Goal: Transaction & Acquisition: Book appointment/travel/reservation

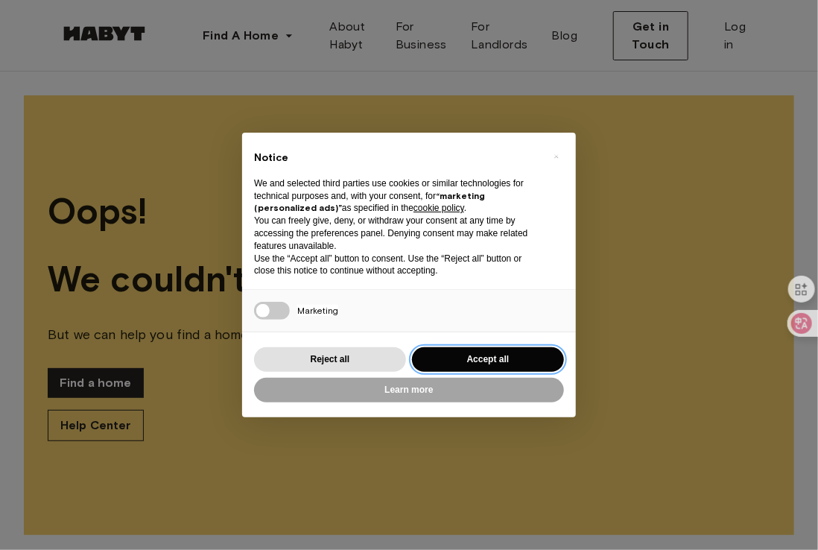
click at [447, 350] on button "Accept all" at bounding box center [488, 359] width 152 height 25
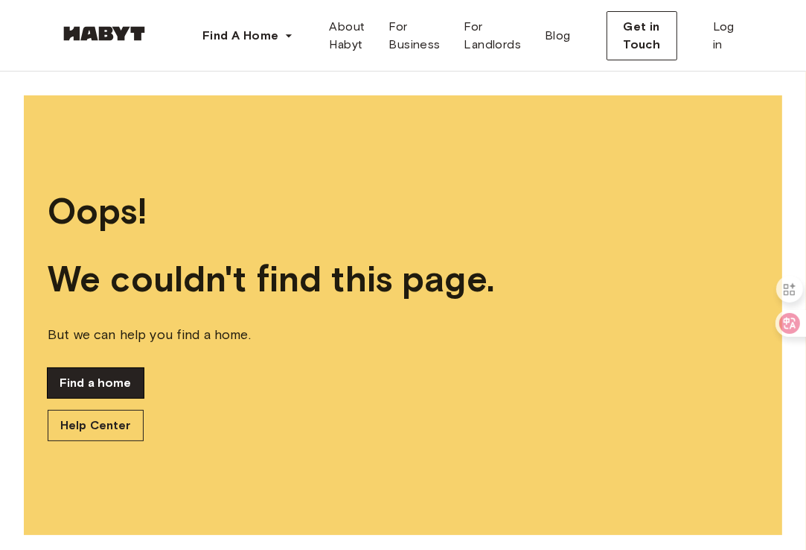
click at [111, 396] on link "Find a home" at bounding box center [96, 383] width 96 height 30
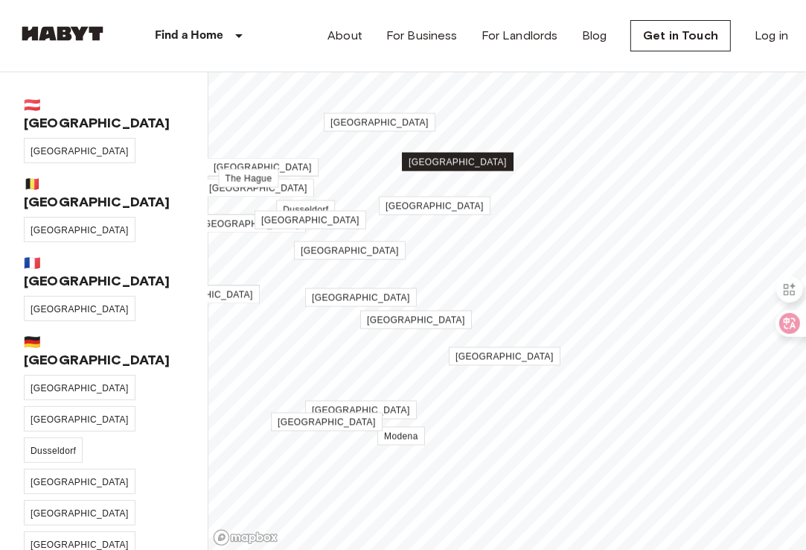
click at [458, 165] on span "[GEOGRAPHIC_DATA]" at bounding box center [458, 162] width 98 height 10
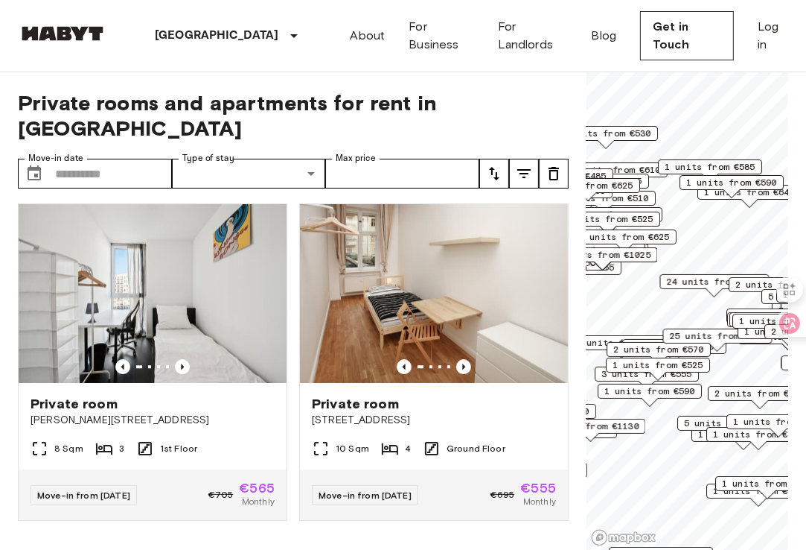
scroll to position [2979, 0]
click at [501, 165] on icon "tune" at bounding box center [495, 174] width 18 height 18
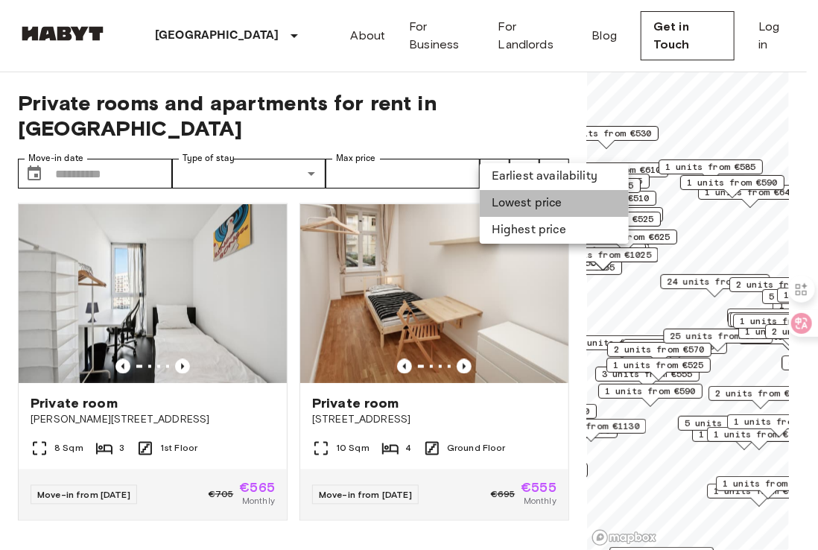
click at [494, 192] on li "Lowest price" at bounding box center [554, 203] width 149 height 27
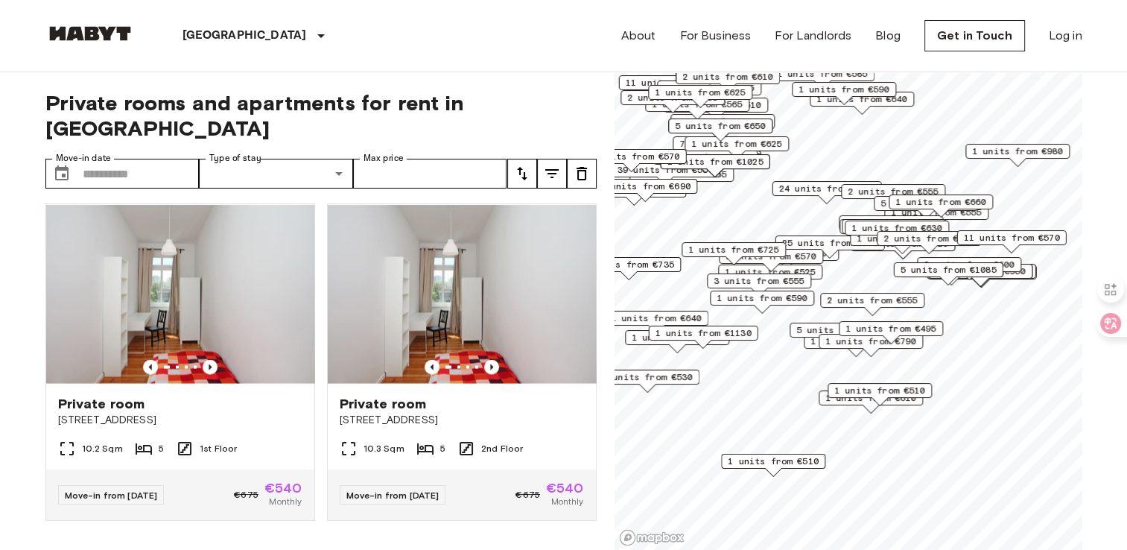
drag, startPoint x: 840, startPoint y: 296, endPoint x: 900, endPoint y: 279, distance: 61.8
click at [806, 293] on span "2 units from €555" at bounding box center [872, 299] width 91 height 13
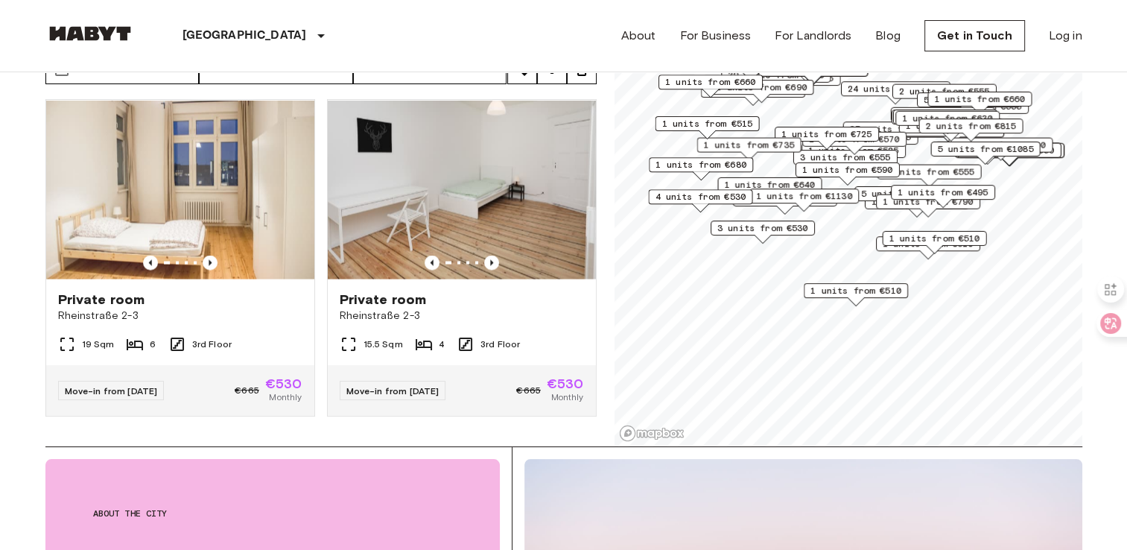
scroll to position [149, 0]
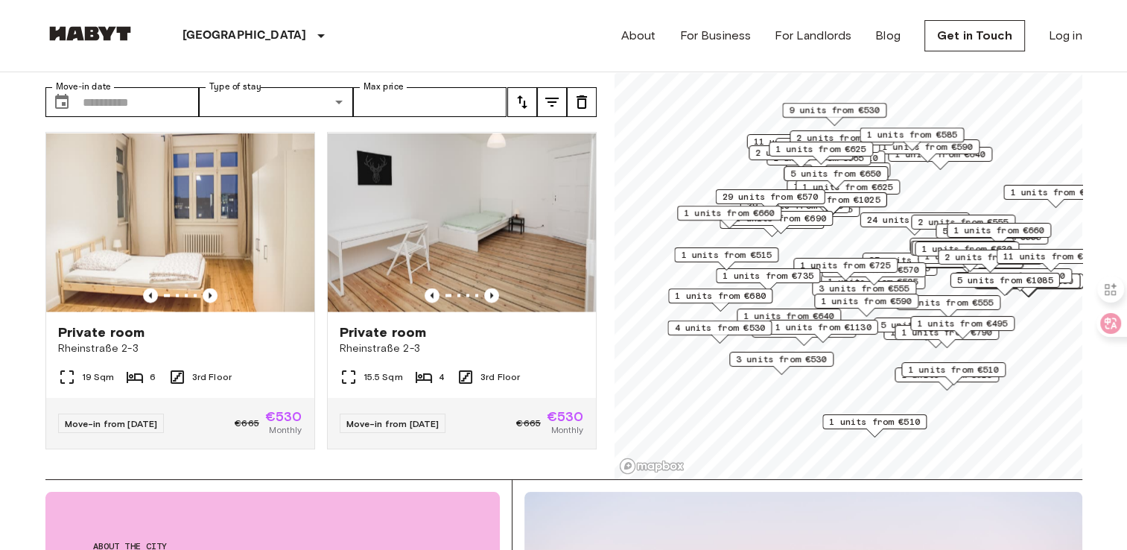
scroll to position [74, 0]
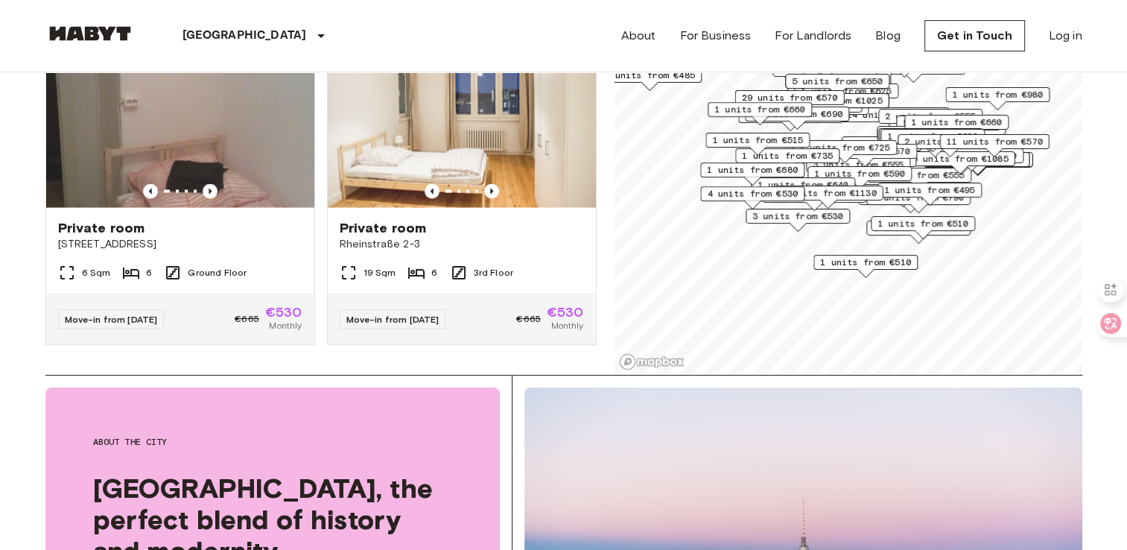
scroll to position [223, 0]
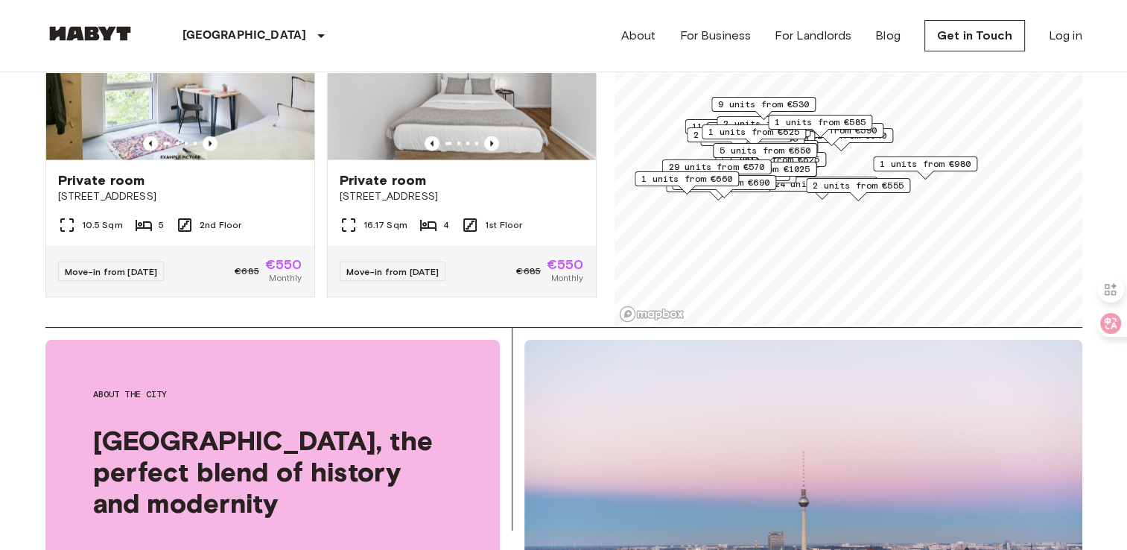
drag, startPoint x: 825, startPoint y: 287, endPoint x: 803, endPoint y: 168, distance: 121.2
click at [801, 167] on span "1 units from €1025" at bounding box center [761, 168] width 96 height 13
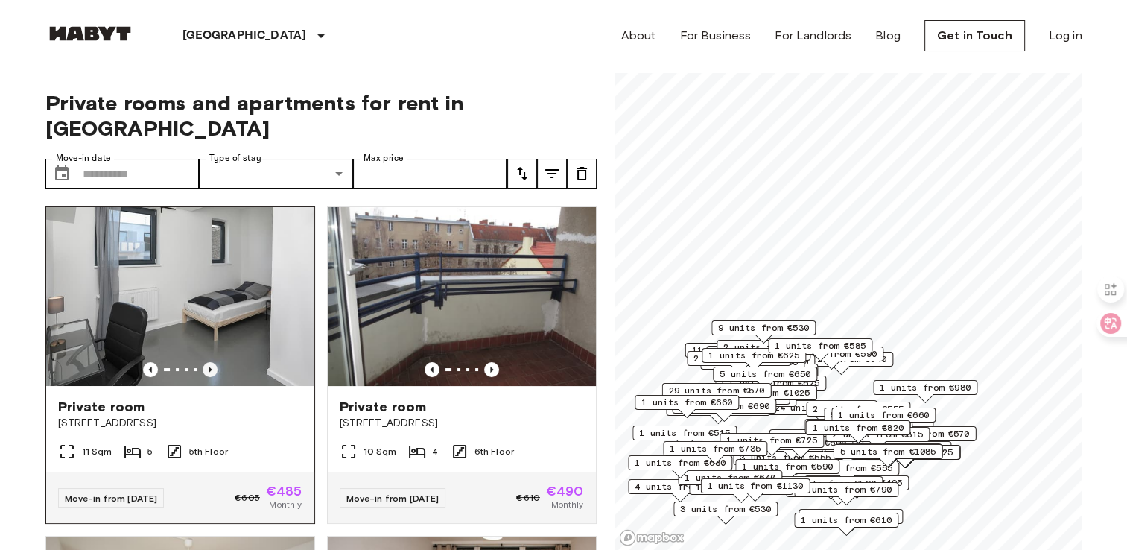
click at [210, 362] on icon "Previous image" at bounding box center [210, 369] width 15 height 15
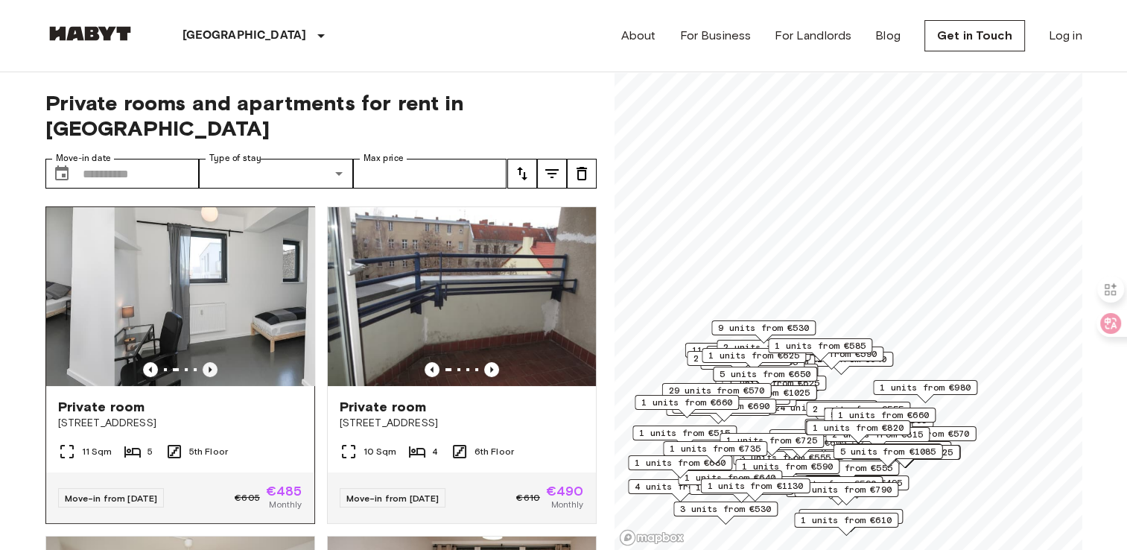
click at [210, 362] on icon "Previous image" at bounding box center [210, 369] width 15 height 15
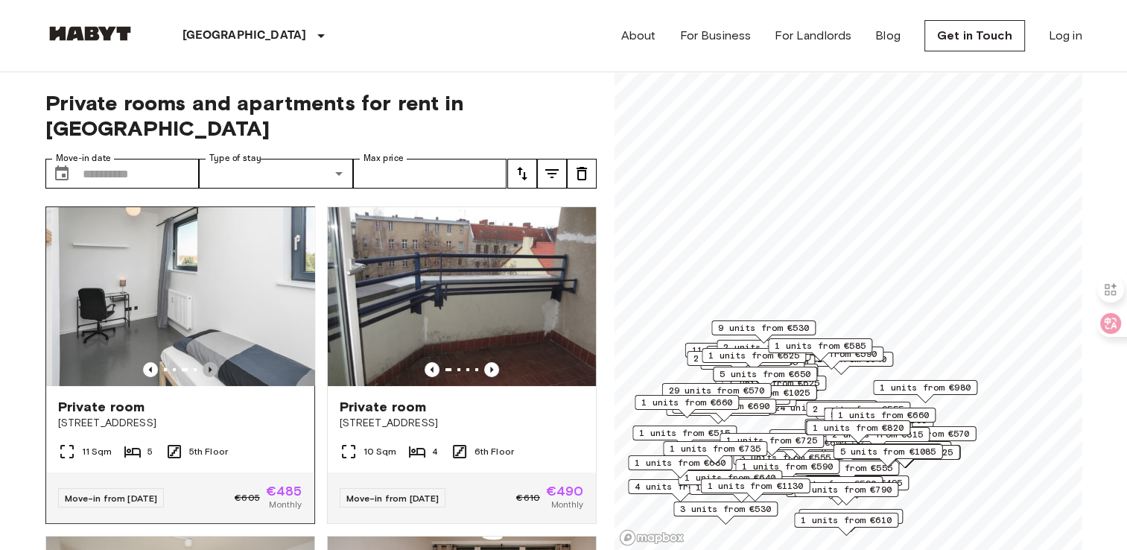
click at [210, 362] on icon "Previous image" at bounding box center [210, 369] width 15 height 15
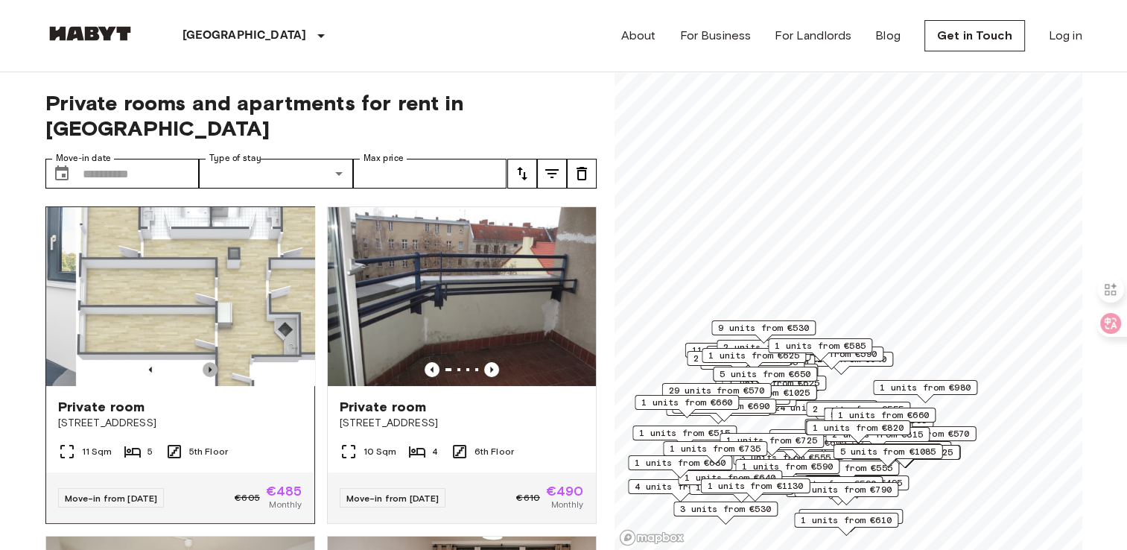
click at [210, 362] on icon "Previous image" at bounding box center [210, 369] width 15 height 15
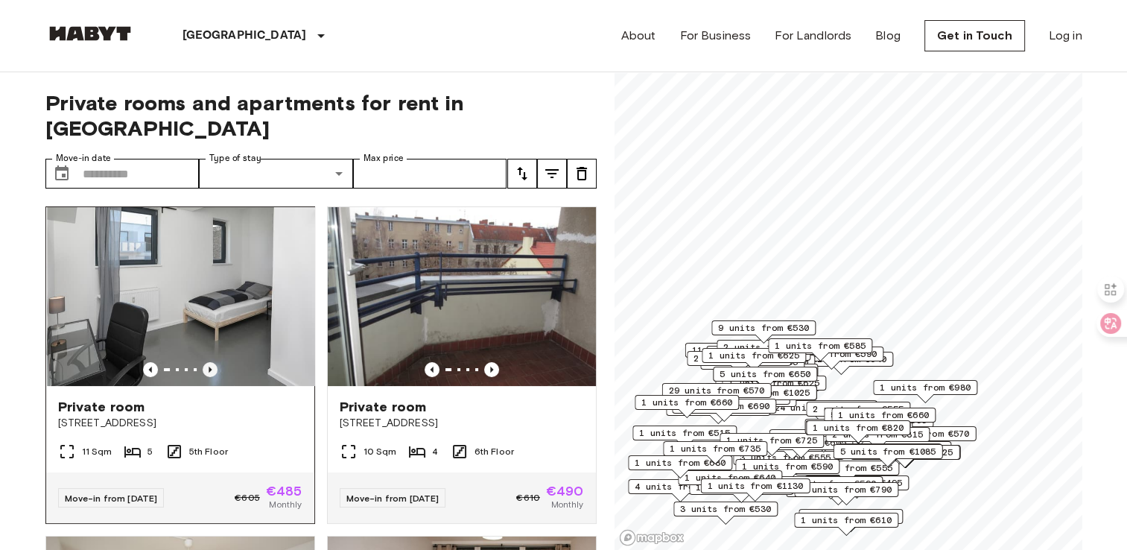
click at [210, 362] on icon "Previous image" at bounding box center [210, 369] width 15 height 15
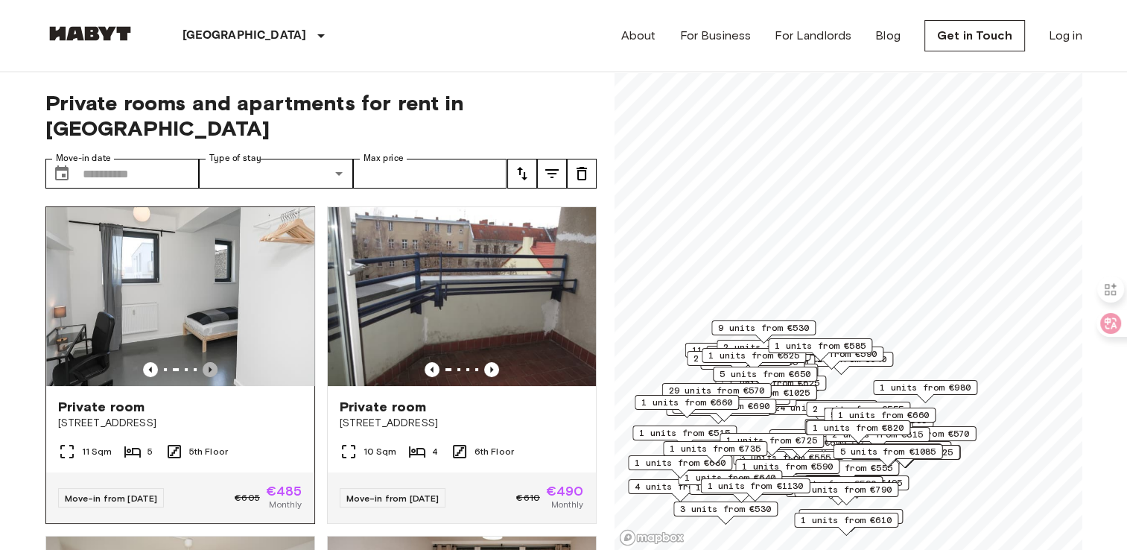
click at [210, 362] on icon "Previous image" at bounding box center [210, 369] width 15 height 15
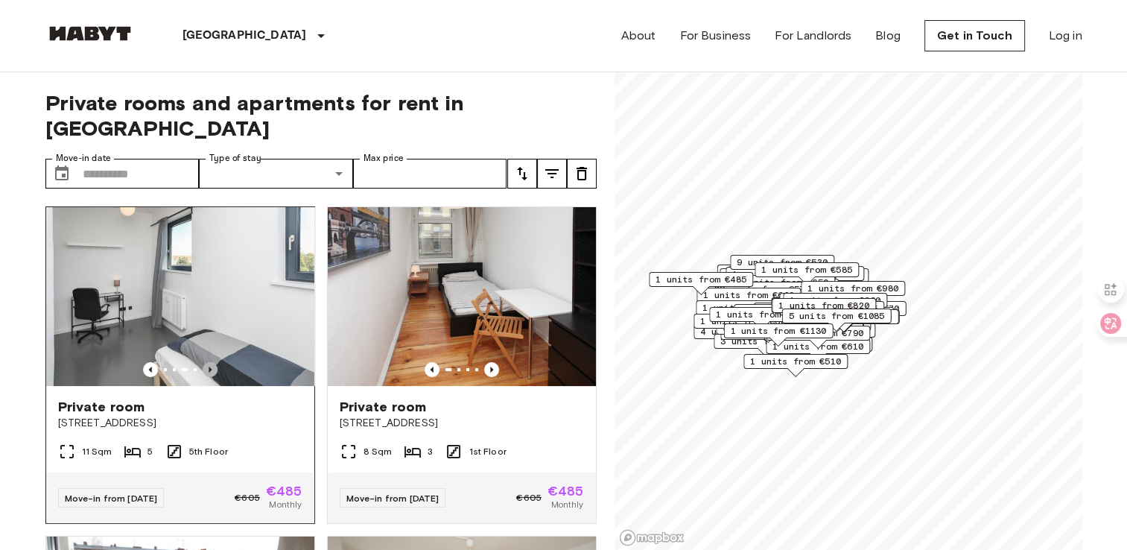
click at [209, 366] on icon "Previous image" at bounding box center [210, 369] width 3 height 6
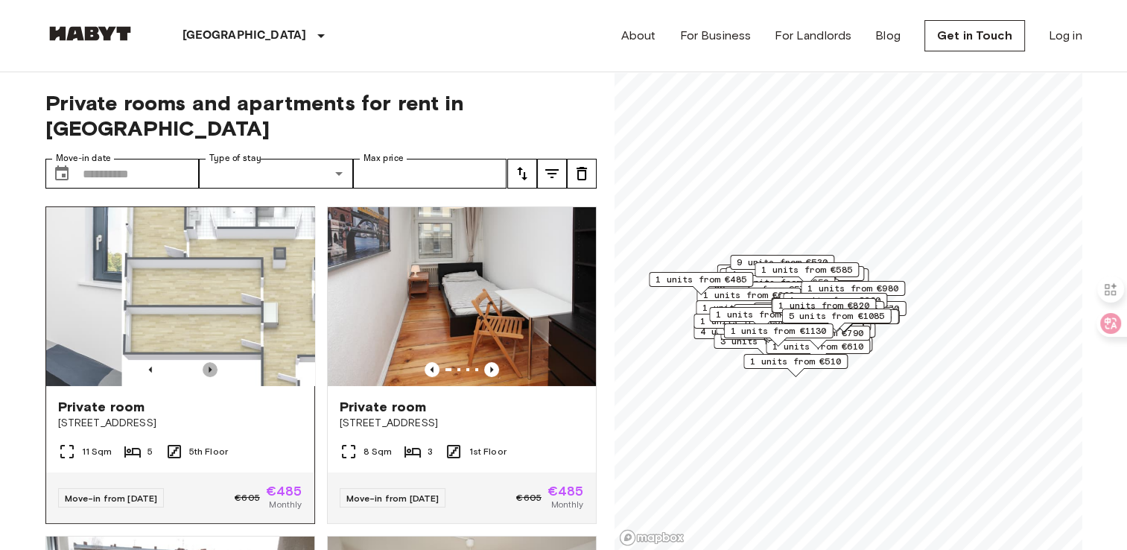
click at [209, 366] on icon "Previous image" at bounding box center [210, 369] width 3 height 6
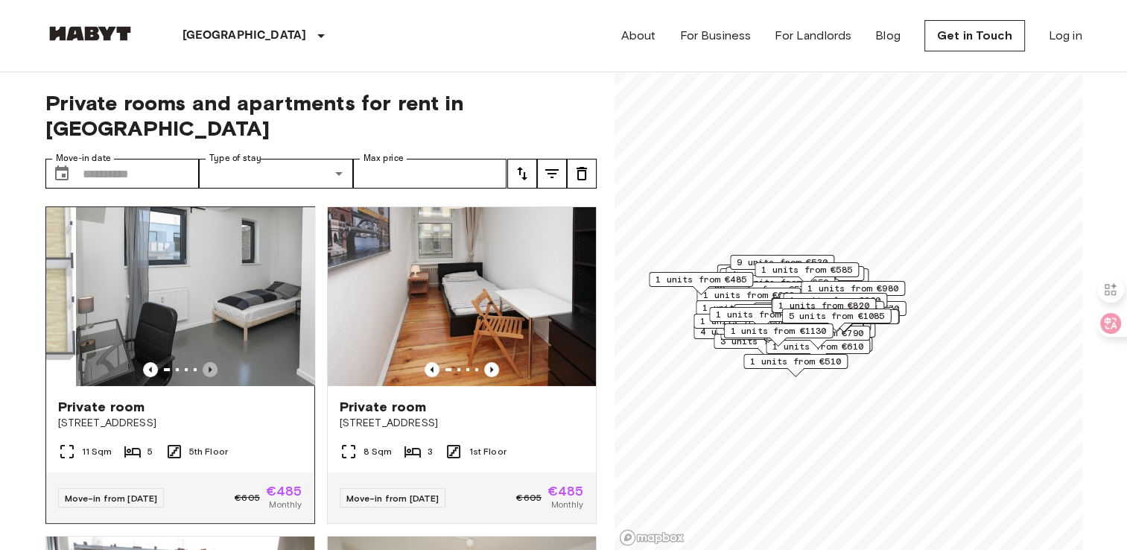
click at [209, 366] on icon "Previous image" at bounding box center [210, 369] width 3 height 6
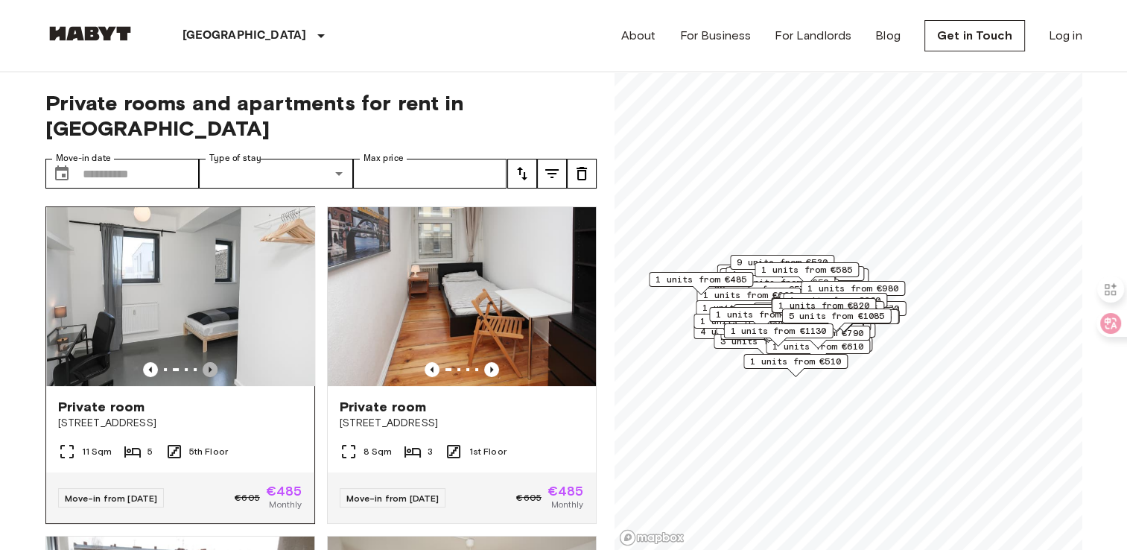
click at [205, 362] on icon "Previous image" at bounding box center [210, 369] width 15 height 15
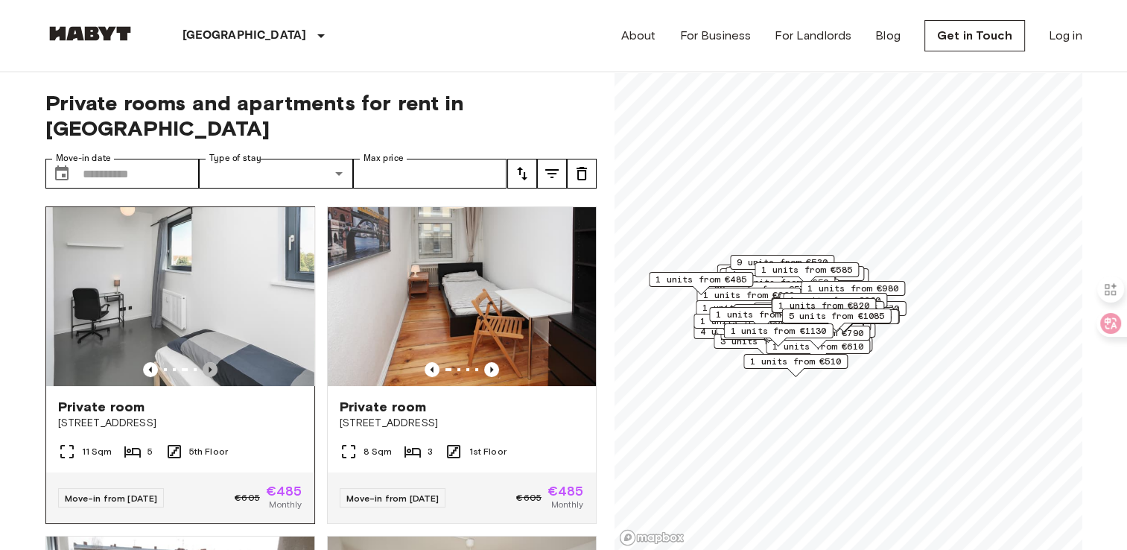
click at [203, 362] on icon "Previous image" at bounding box center [210, 369] width 15 height 15
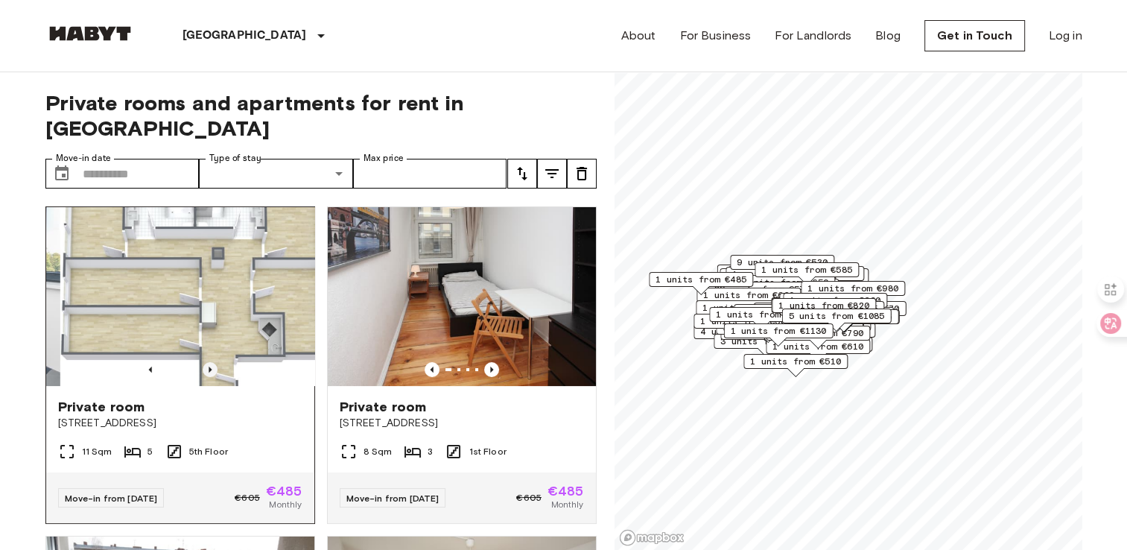
click at [203, 362] on icon "Previous image" at bounding box center [210, 369] width 15 height 15
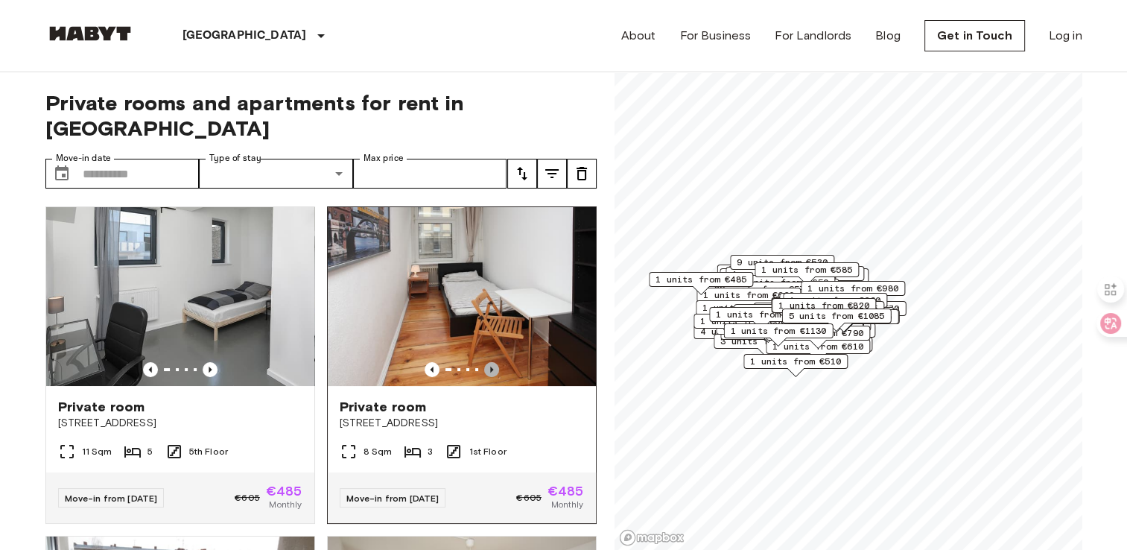
click at [484, 362] on icon "Previous image" at bounding box center [491, 369] width 15 height 15
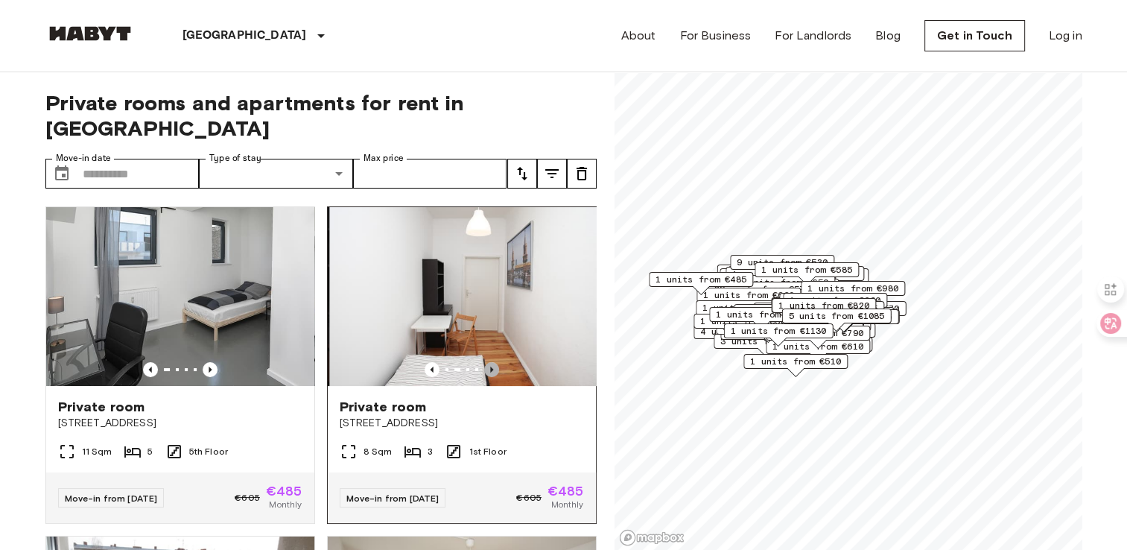
click at [490, 366] on icon "Previous image" at bounding box center [491, 369] width 3 height 6
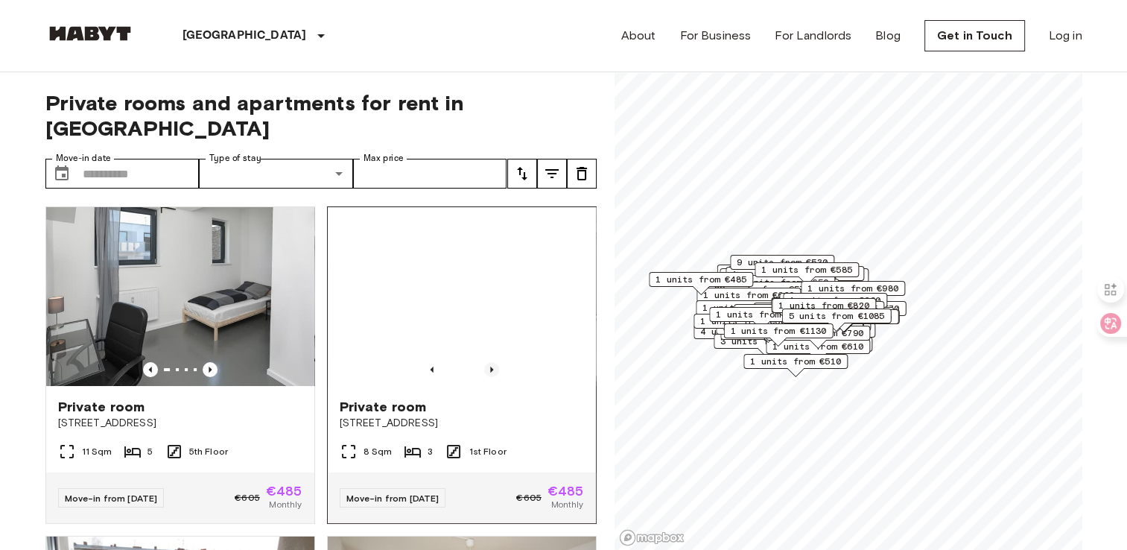
click at [490, 366] on icon "Previous image" at bounding box center [491, 369] width 3 height 6
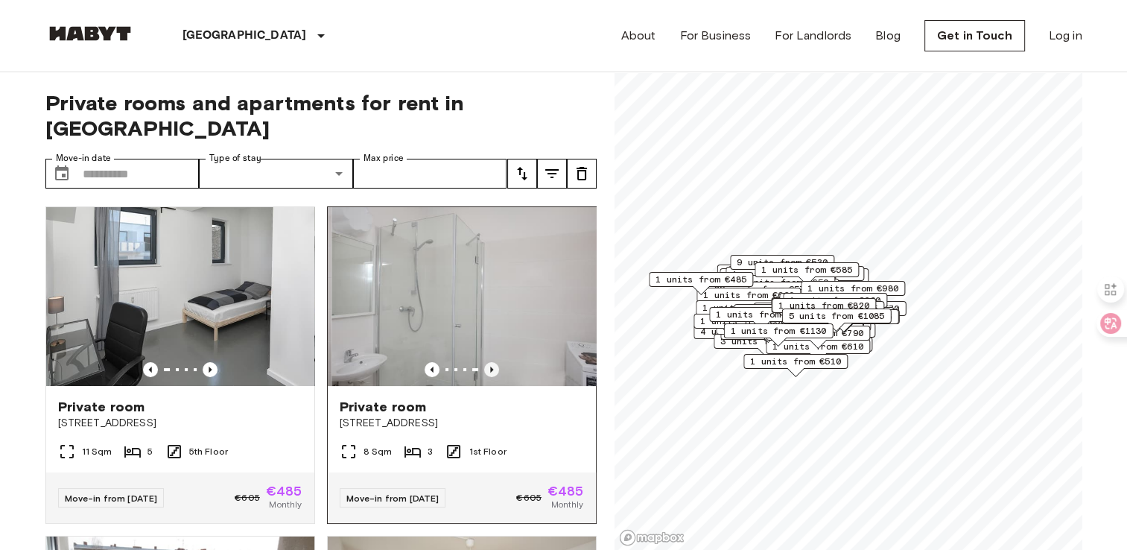
click at [490, 366] on icon "Previous image" at bounding box center [491, 369] width 3 height 6
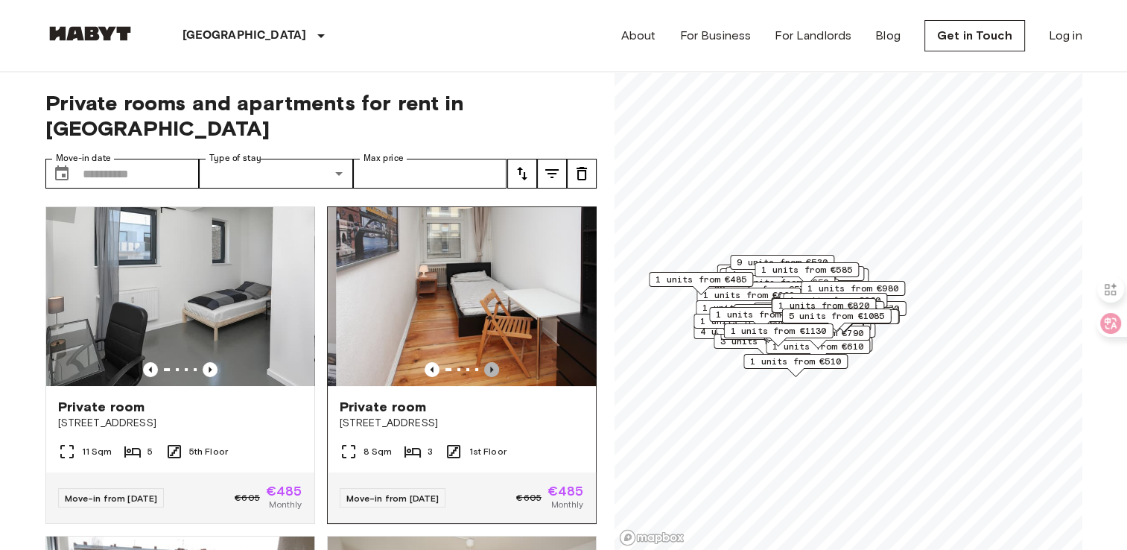
click at [490, 366] on icon "Previous image" at bounding box center [491, 369] width 3 height 6
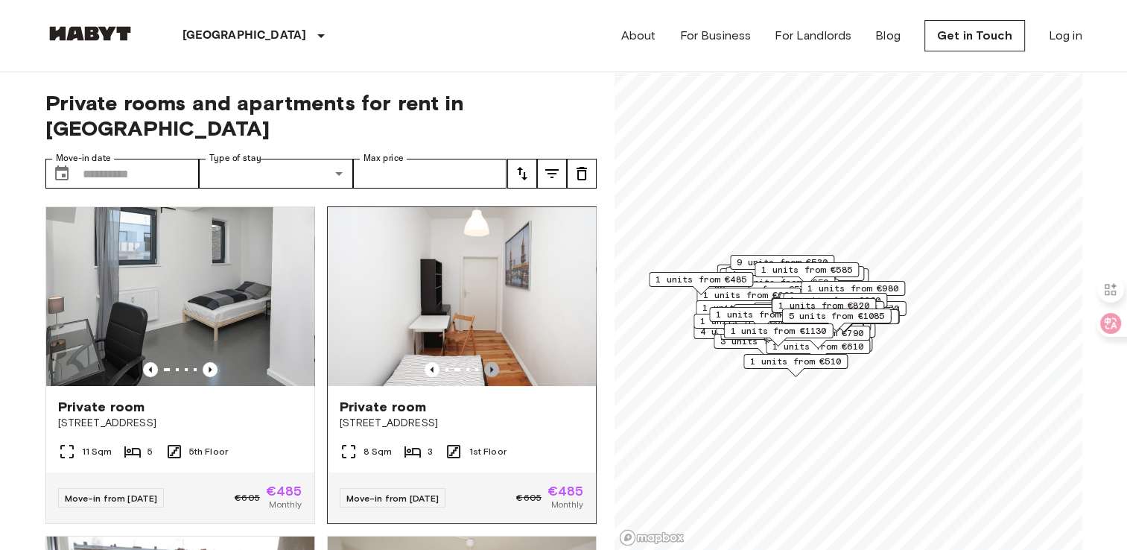
click at [484, 362] on icon "Previous image" at bounding box center [491, 369] width 15 height 15
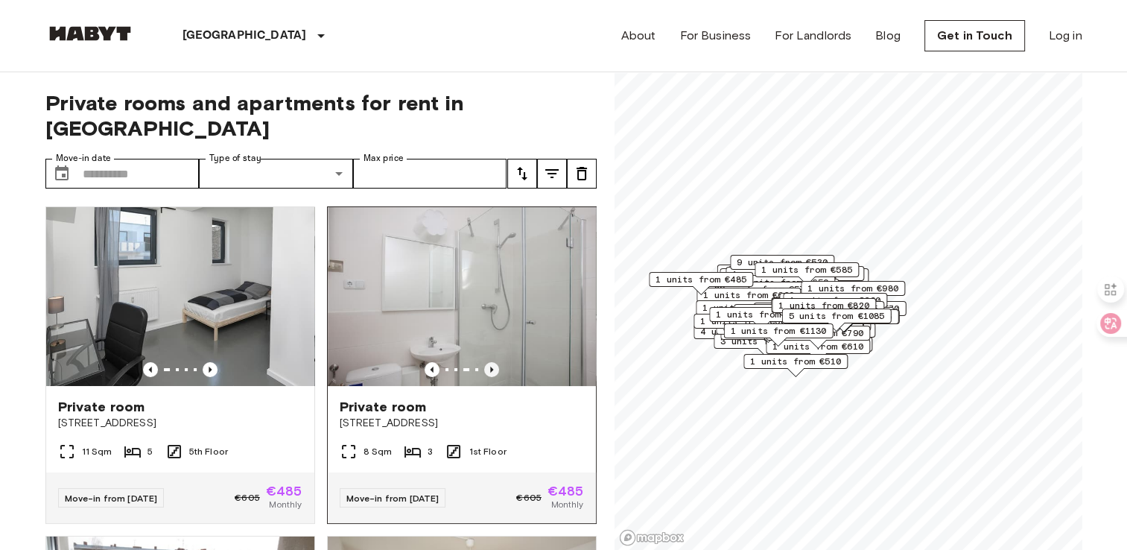
click at [484, 362] on icon "Previous image" at bounding box center [491, 369] width 15 height 15
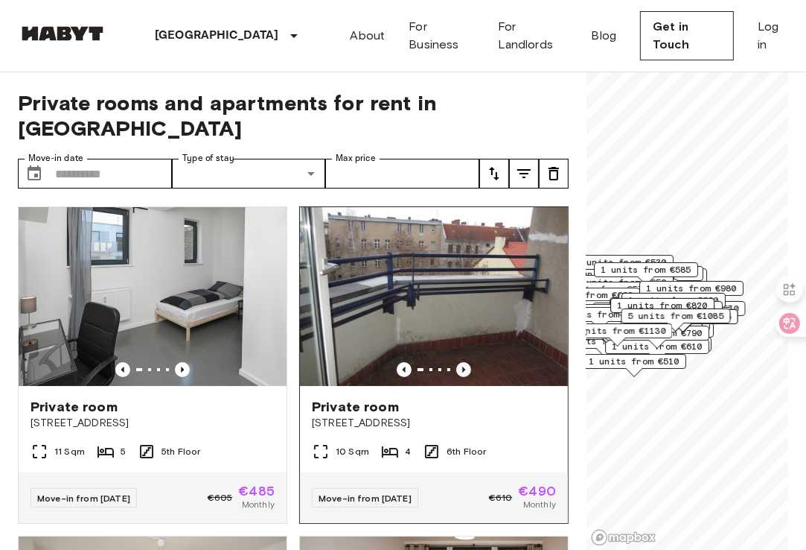
click at [459, 362] on icon "Previous image" at bounding box center [463, 369] width 15 height 15
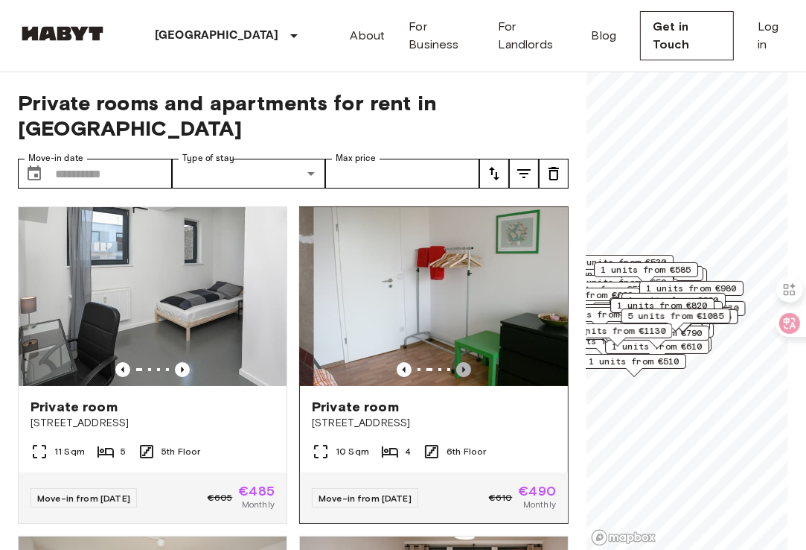
click at [459, 362] on icon "Previous image" at bounding box center [463, 369] width 15 height 15
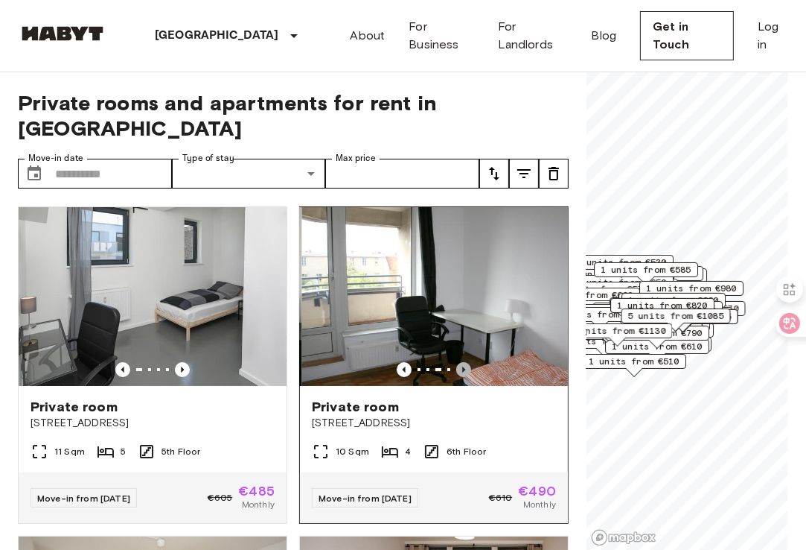
click at [459, 362] on icon "Previous image" at bounding box center [463, 369] width 15 height 15
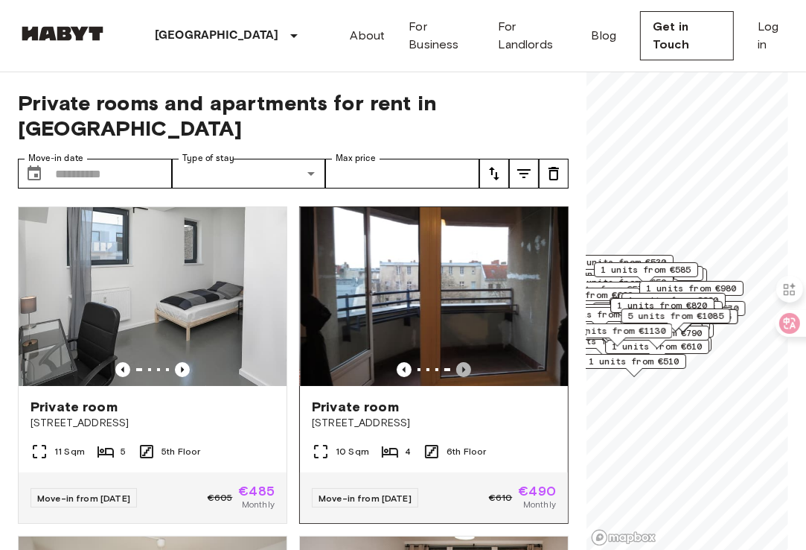
click at [459, 362] on icon "Previous image" at bounding box center [463, 369] width 15 height 15
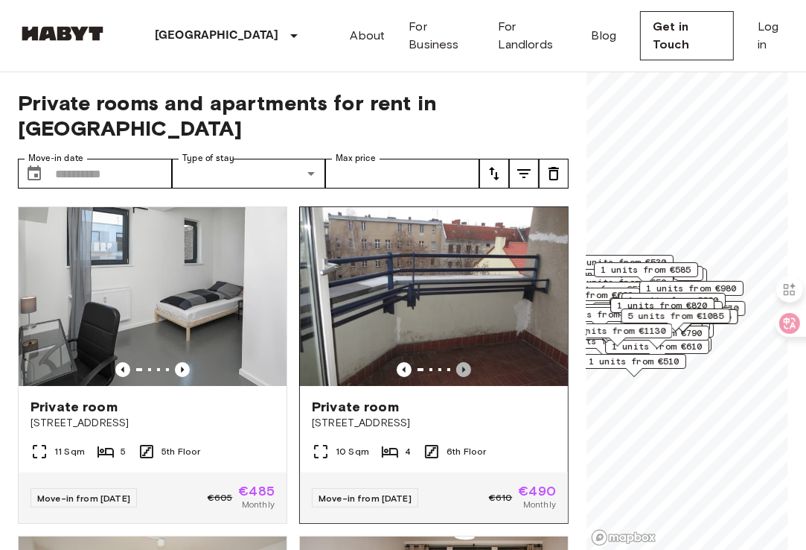
click at [459, 362] on icon "Previous image" at bounding box center [463, 369] width 15 height 15
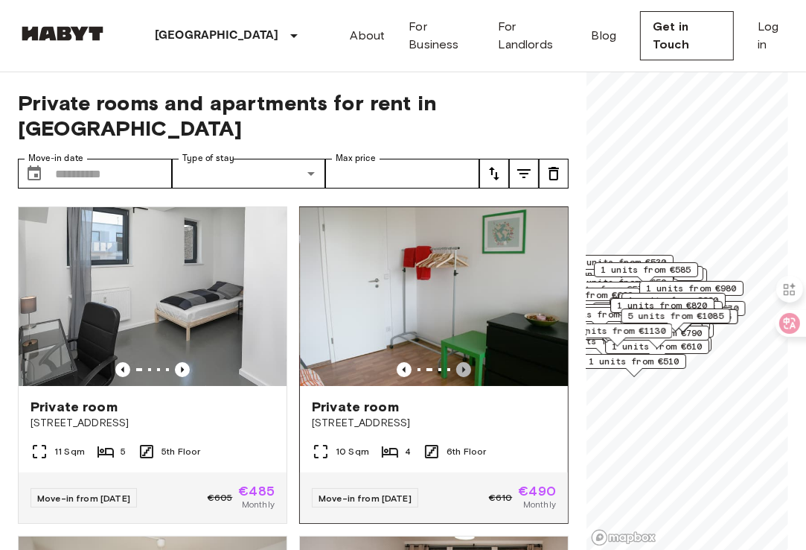
click at [459, 362] on icon "Previous image" at bounding box center [463, 369] width 15 height 15
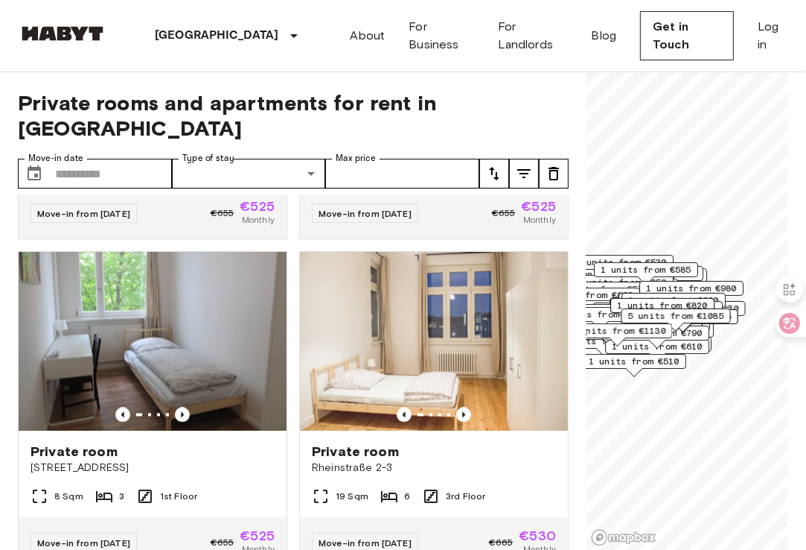
scroll to position [2260, 0]
